Goal: Task Accomplishment & Management: Use online tool/utility

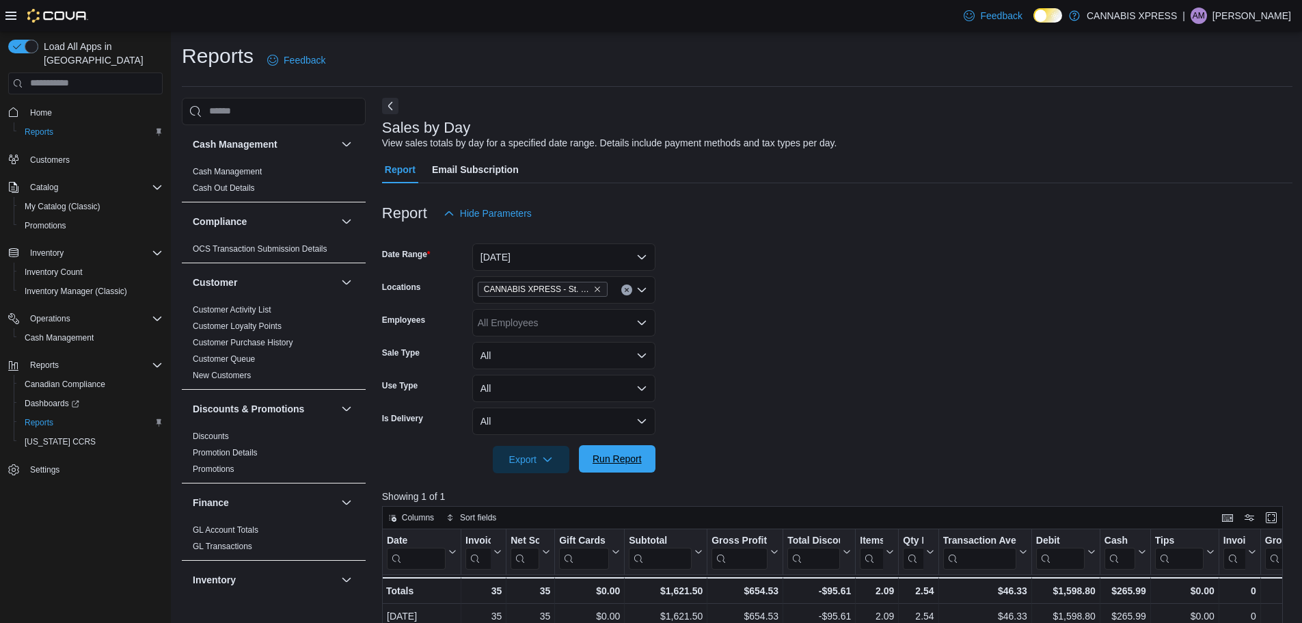
click at [609, 461] on span "Run Report" at bounding box center [617, 459] width 49 height 14
